Goal: Task Accomplishment & Management: Use online tool/utility

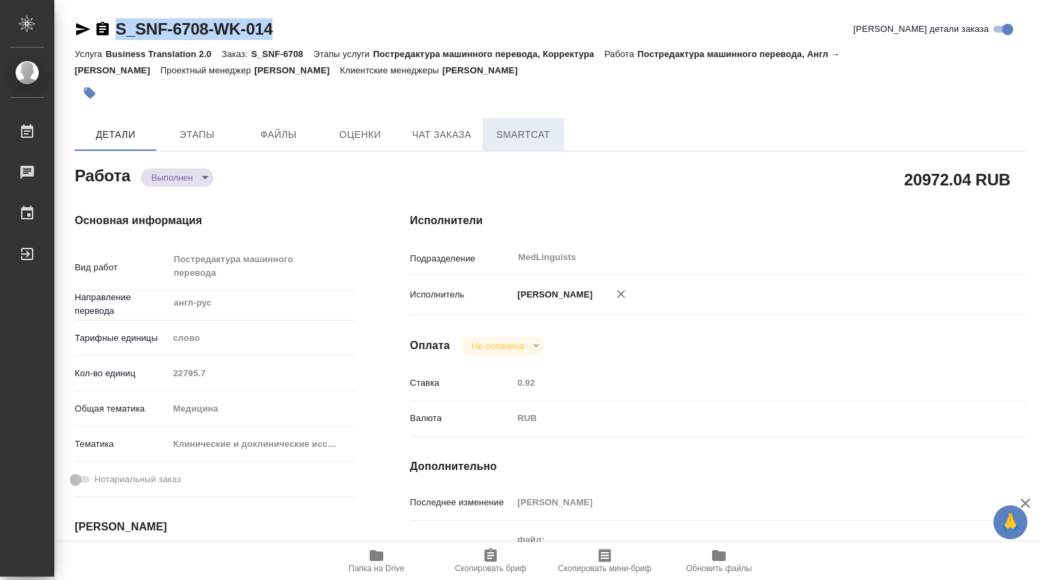
click at [540, 141] on span "SmartCat" at bounding box center [523, 134] width 65 height 17
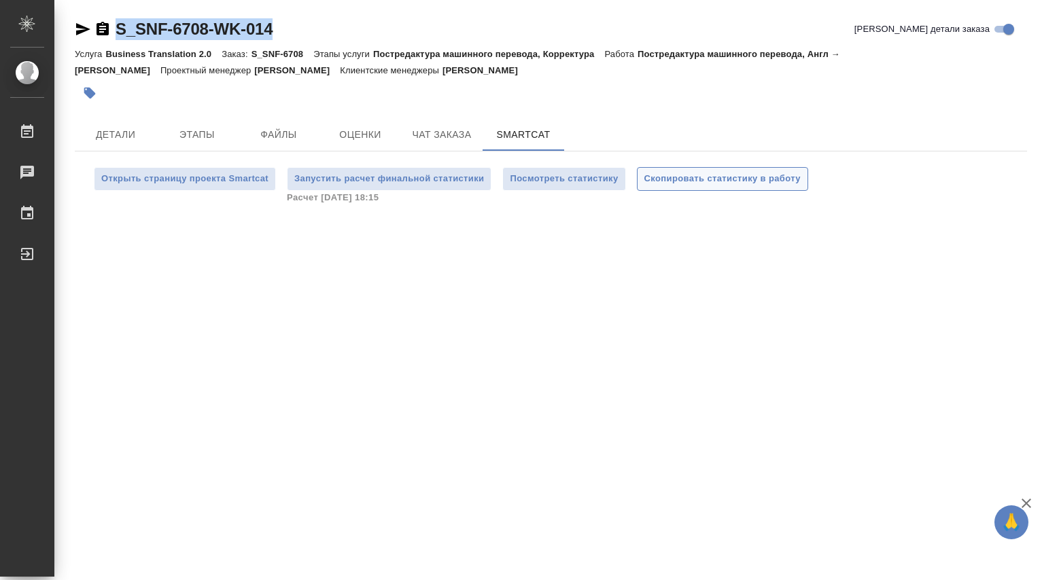
click at [708, 181] on span "Скопировать статистику в работу" at bounding box center [722, 179] width 156 height 16
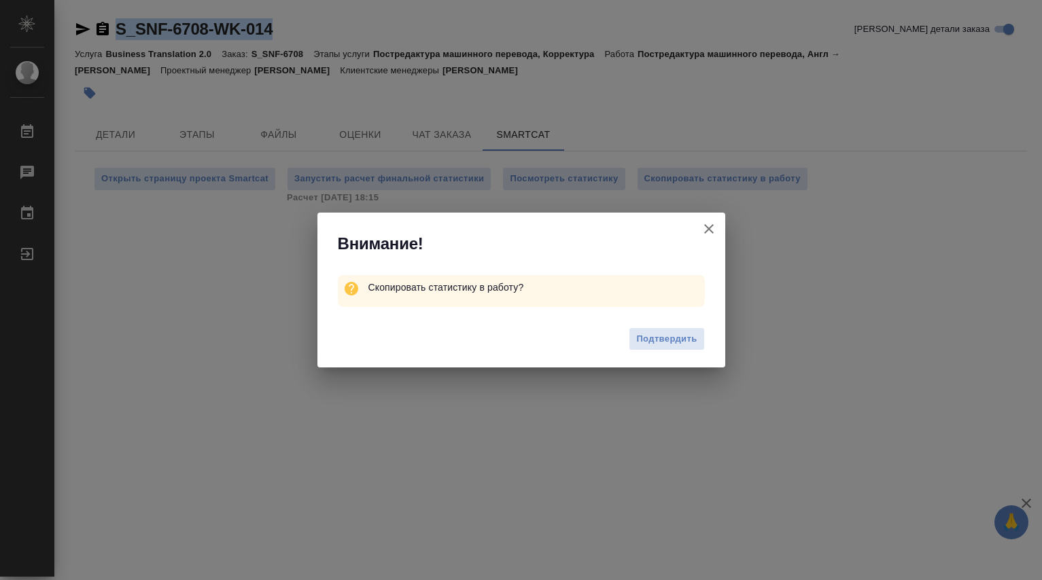
click at [650, 335] on span "Подтвердить" at bounding box center [666, 340] width 60 height 16
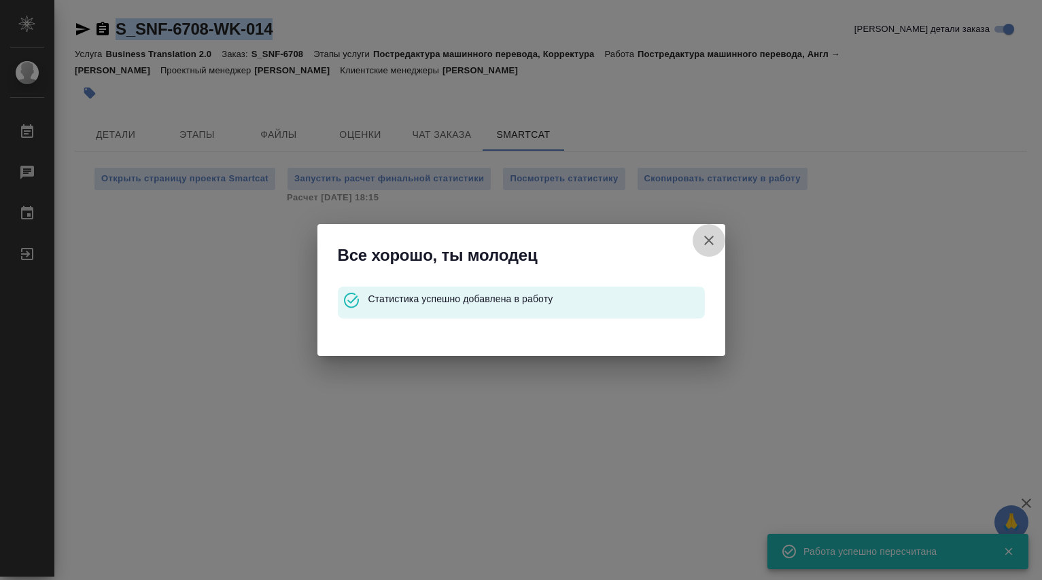
click at [711, 237] on icon "button" at bounding box center [709, 240] width 16 height 16
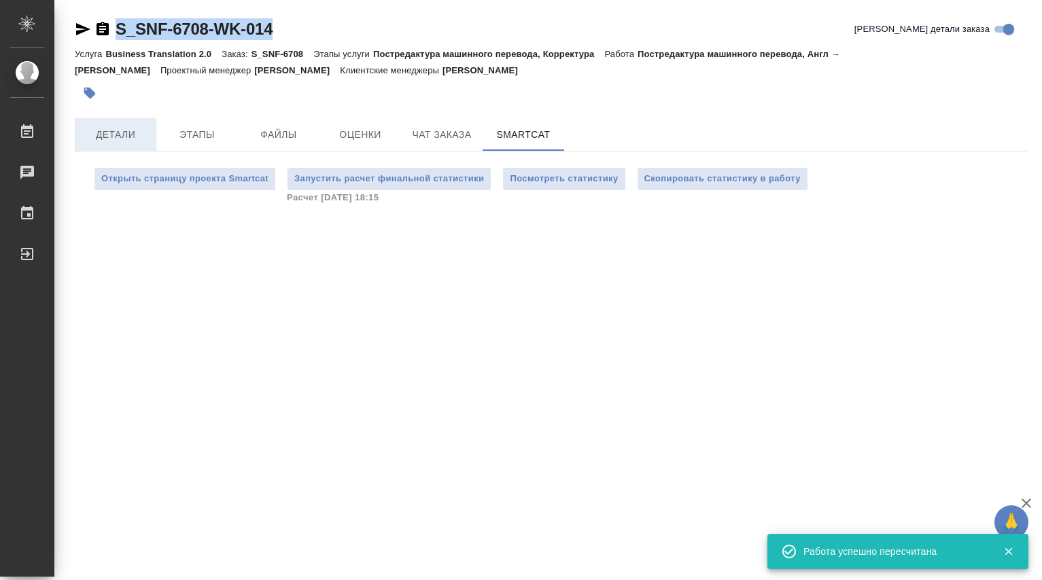
click at [126, 136] on span "Детали" at bounding box center [115, 134] width 65 height 17
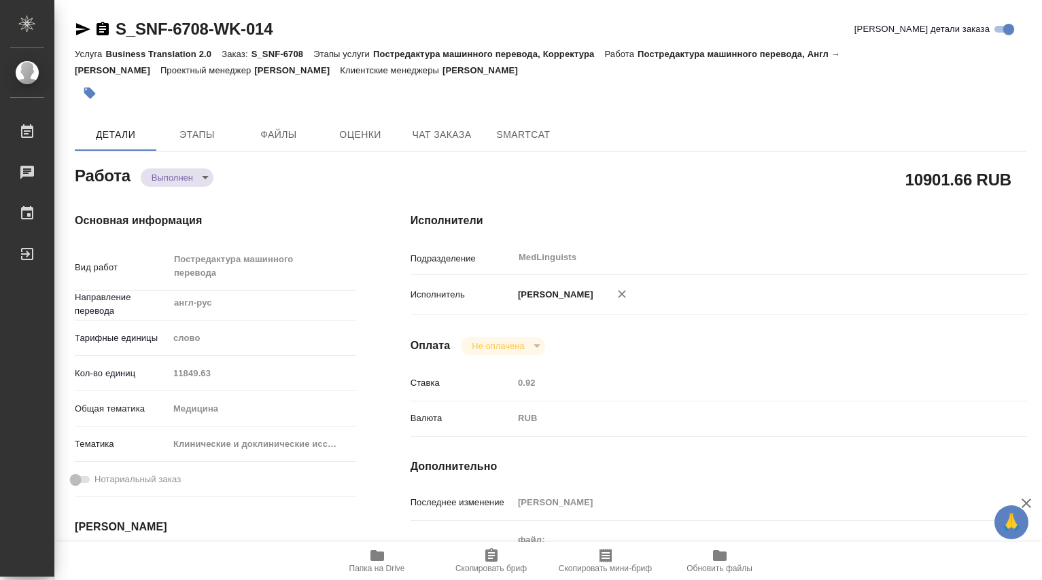
type textarea "x"
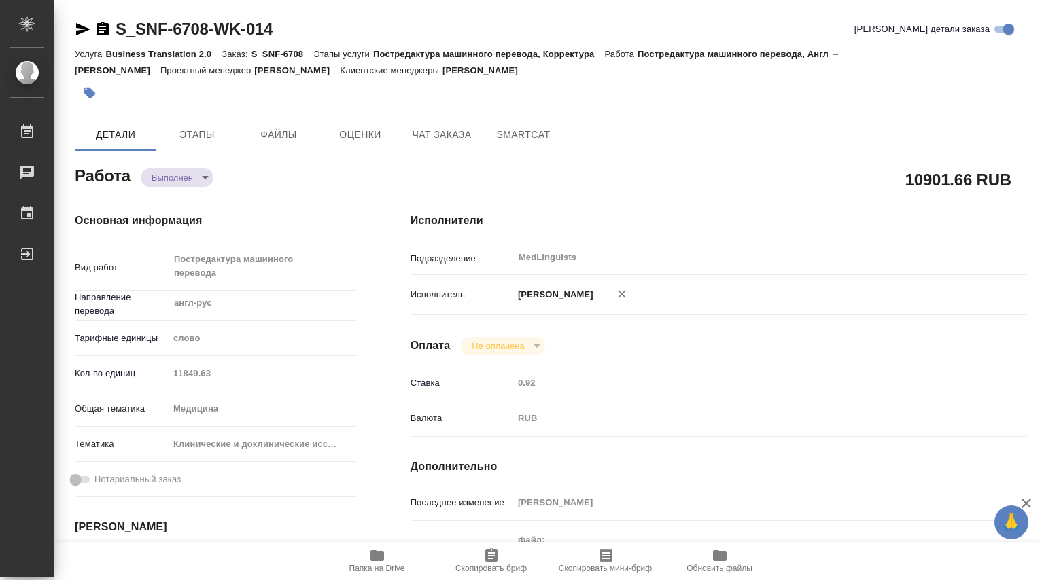
type textarea "x"
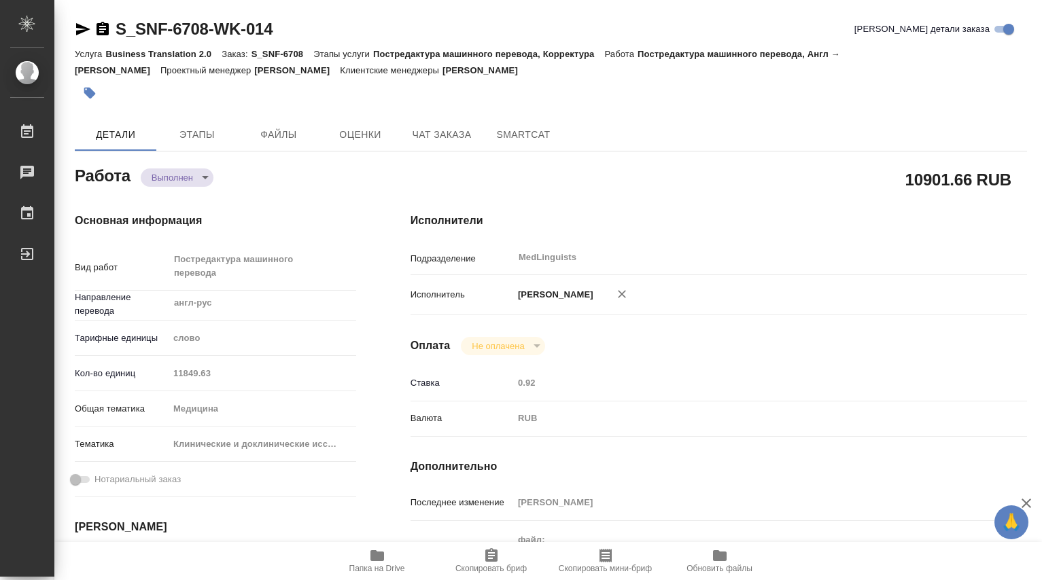
type textarea "x"
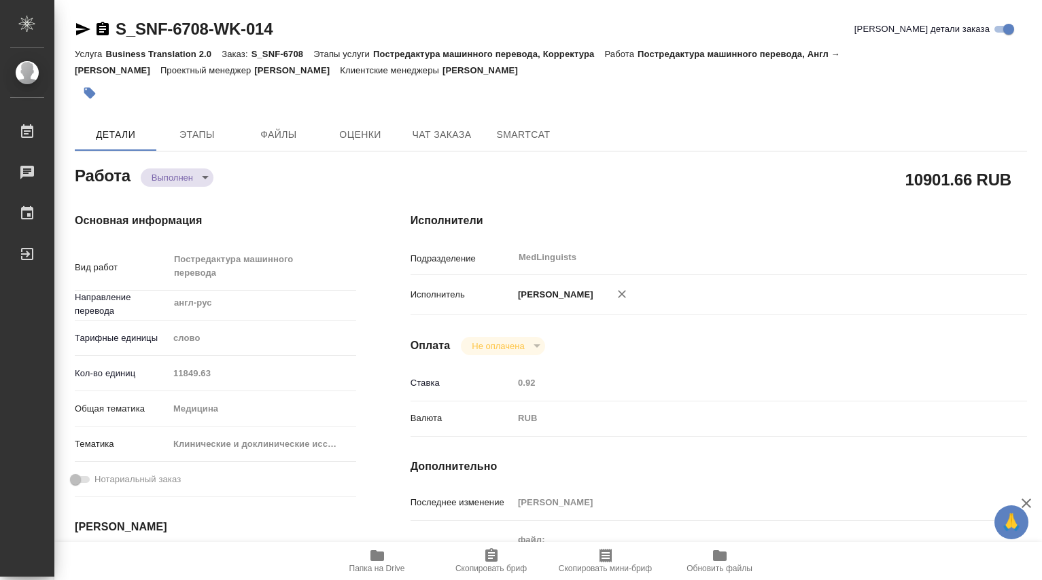
click at [162, 372] on div "Кол-во единиц 11849.63" at bounding box center [215, 374] width 281 height 24
click at [204, 178] on body "🙏 .cls-1 fill:#fff; AWATERA Dmitrieva Olga Работы 0 Чаты График Выйти S_SNF-670…" at bounding box center [521, 290] width 1042 height 580
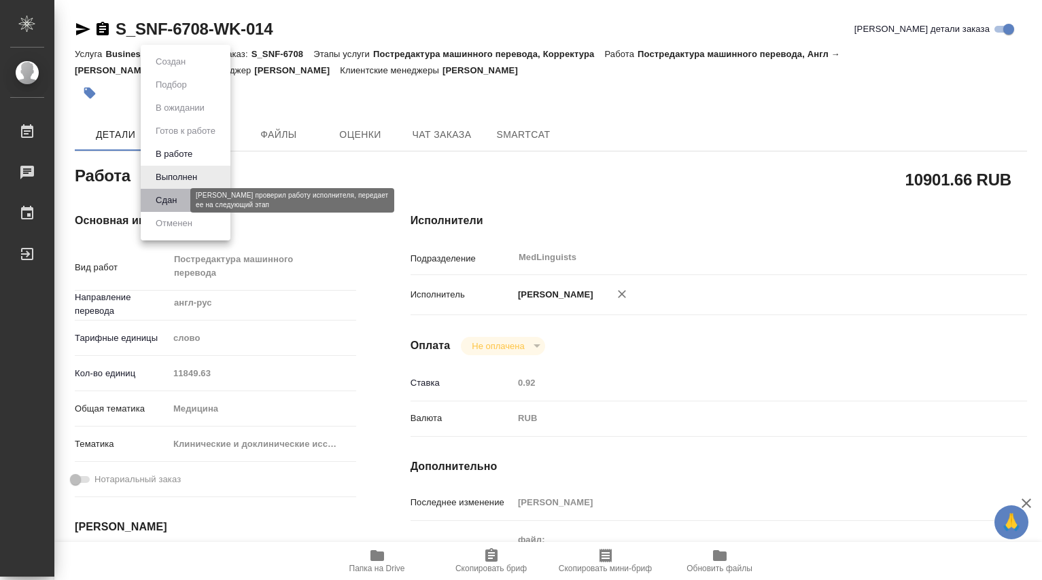
click at [179, 195] on button "Сдан" at bounding box center [166, 200] width 29 height 15
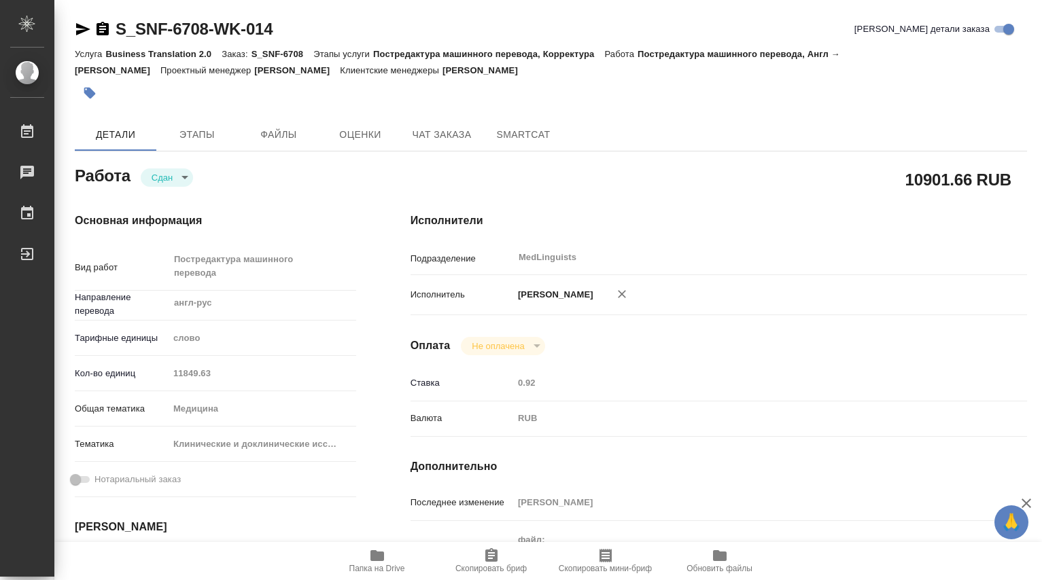
type textarea "x"
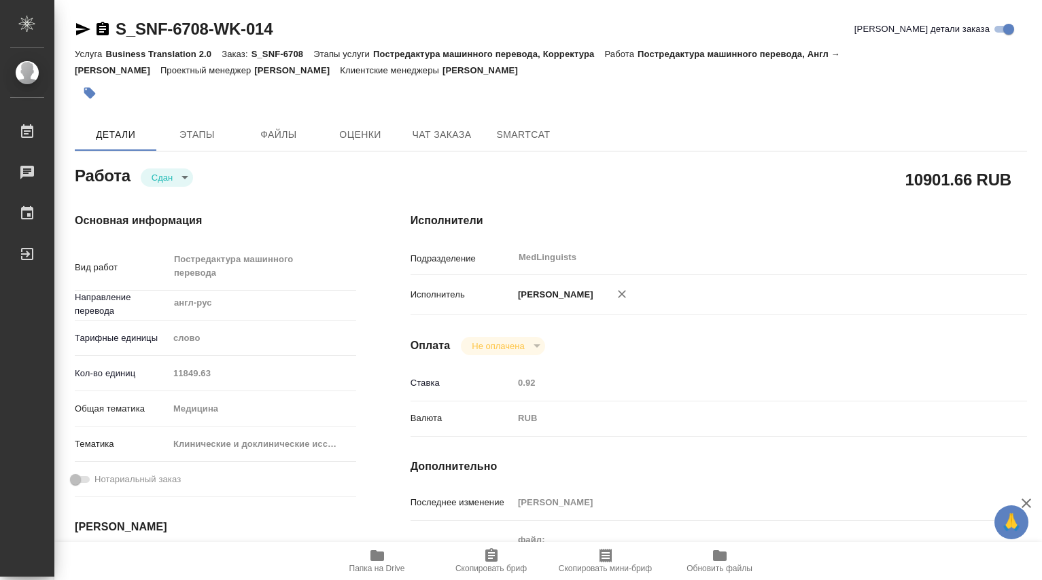
type textarea "x"
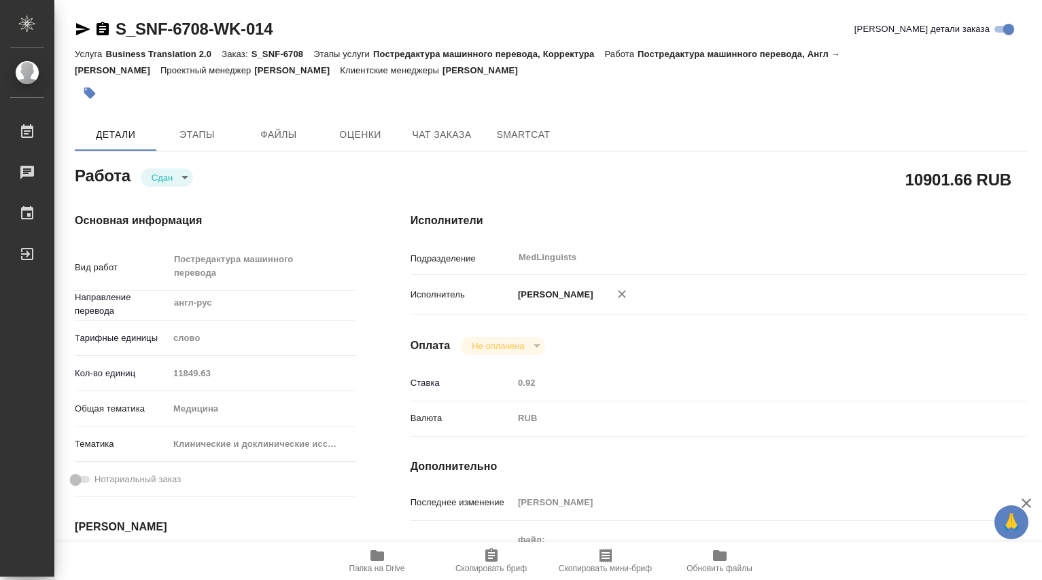
type textarea "x"
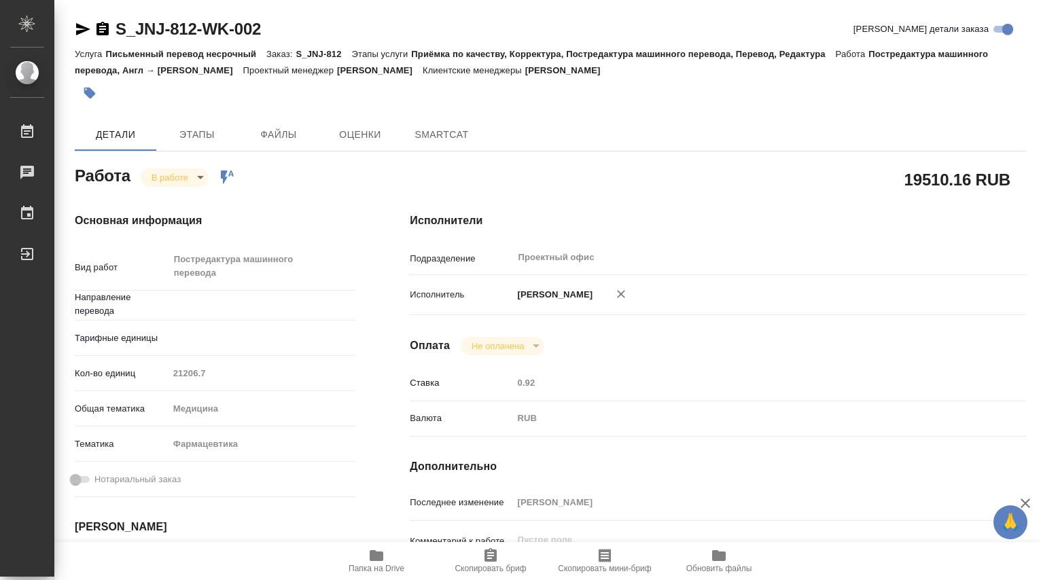
type textarea "x"
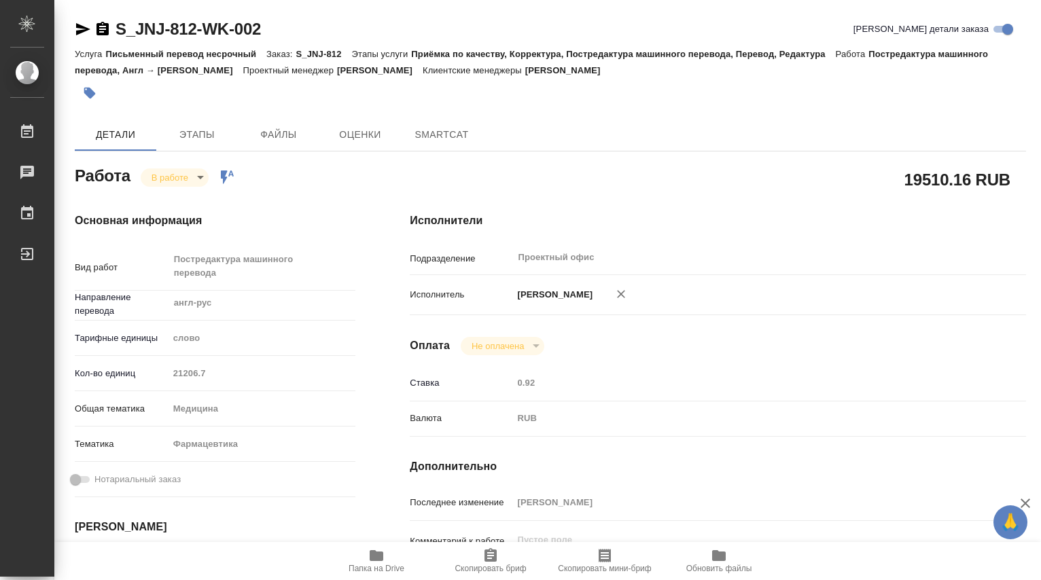
type textarea "x"
type input "англ-рус"
type textarea "x"
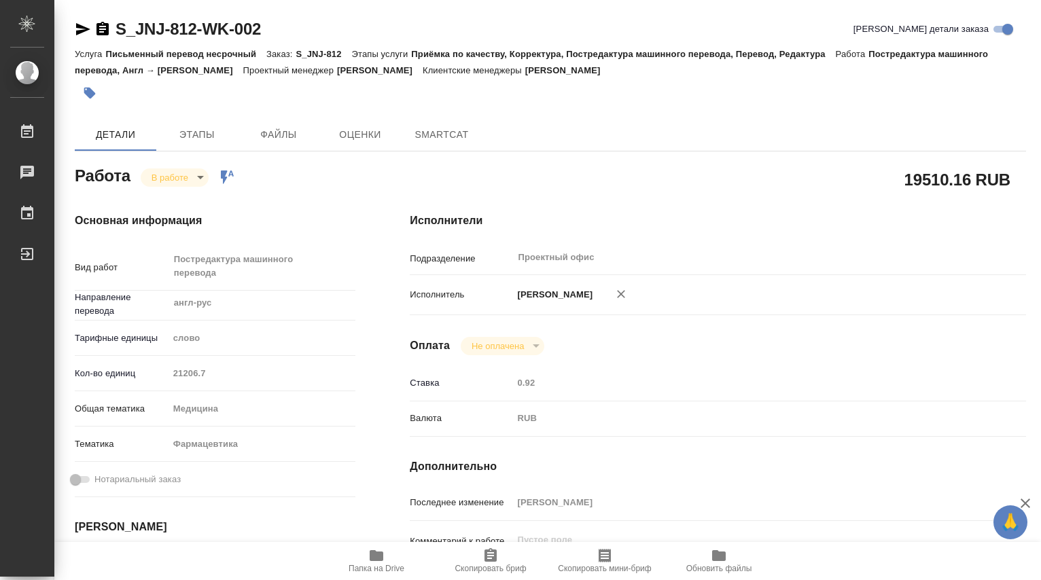
type textarea "x"
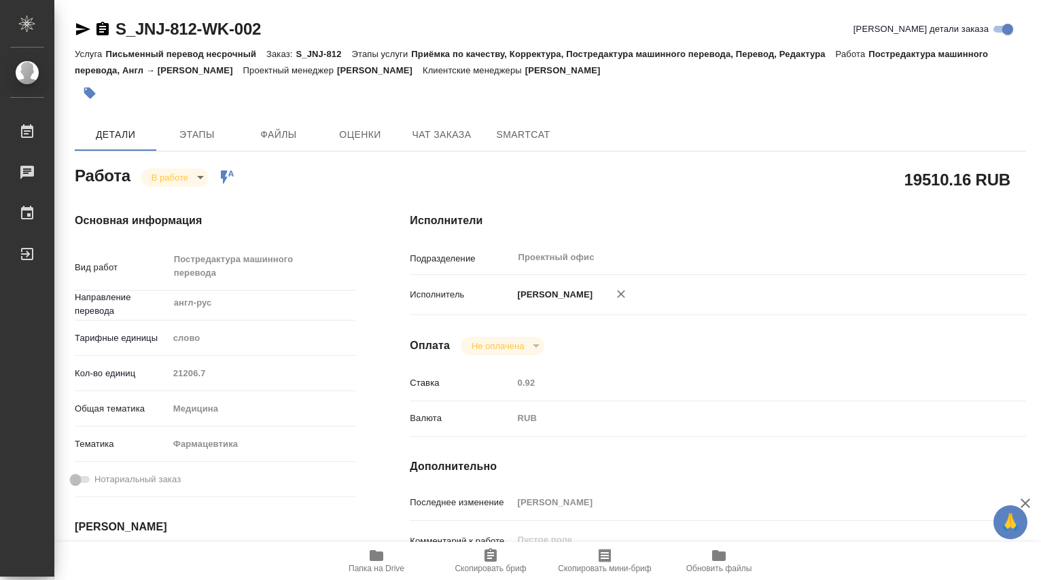
type textarea "x"
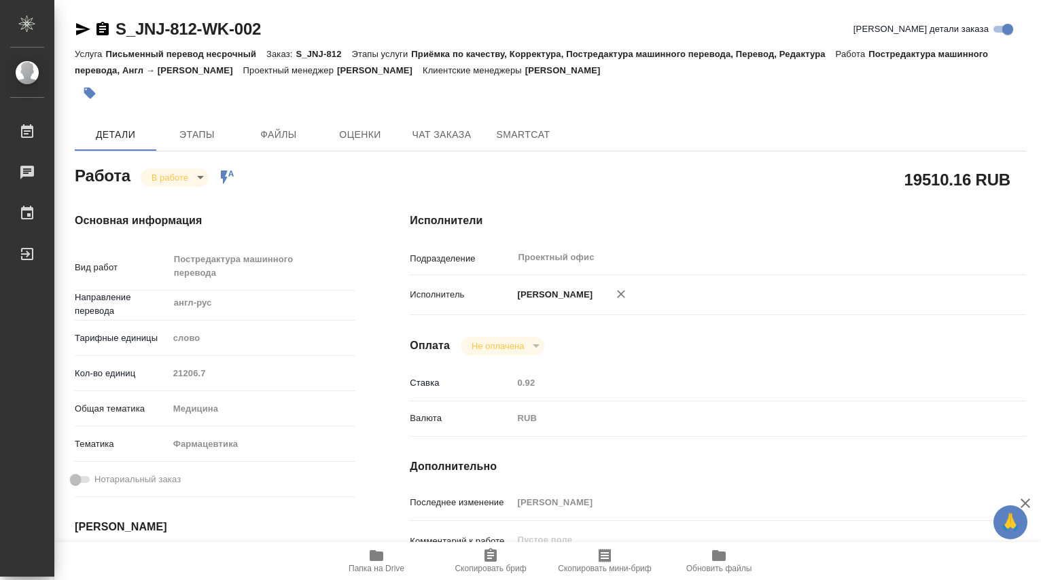
type textarea "x"
